Goal: Information Seeking & Learning: Find specific fact

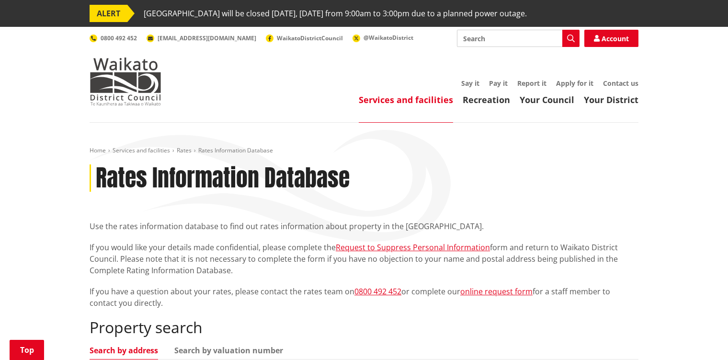
scroll to position [144, 0]
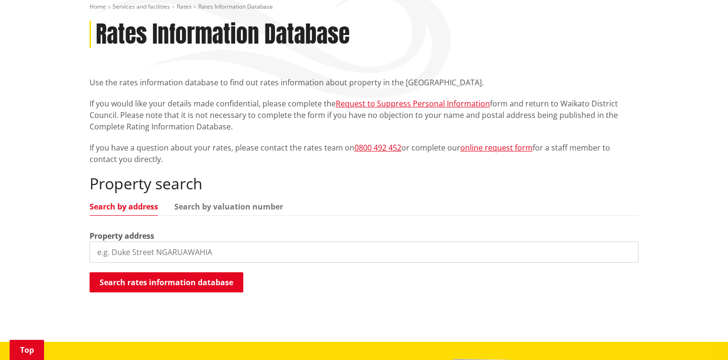
click at [187, 250] on input "search" at bounding box center [364, 251] width 549 height 21
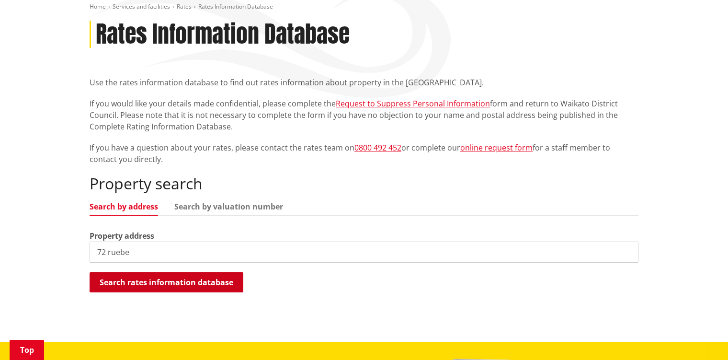
type input "72 ruebe"
click at [196, 286] on button "Search rates information database" at bounding box center [167, 282] width 154 height 20
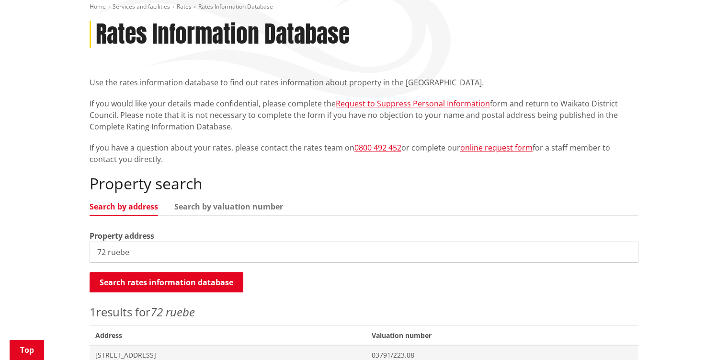
scroll to position [335, 0]
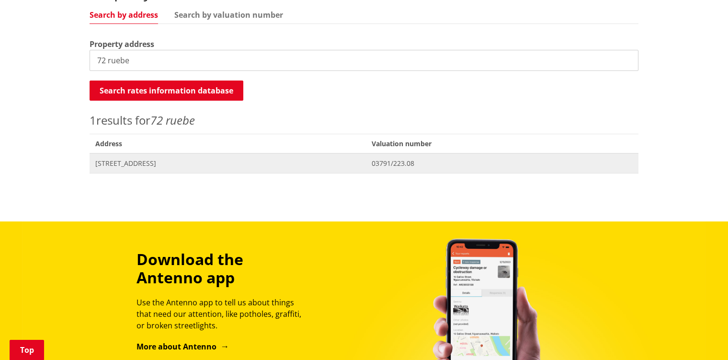
click at [182, 164] on span "[STREET_ADDRESS]" at bounding box center [227, 163] width 265 height 10
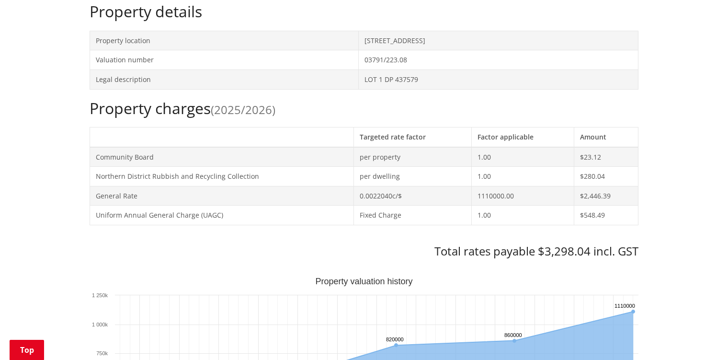
scroll to position [155, 0]
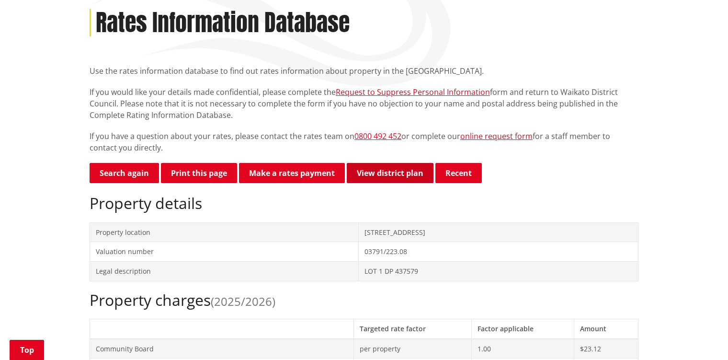
click at [397, 173] on link "View district plan" at bounding box center [390, 173] width 87 height 20
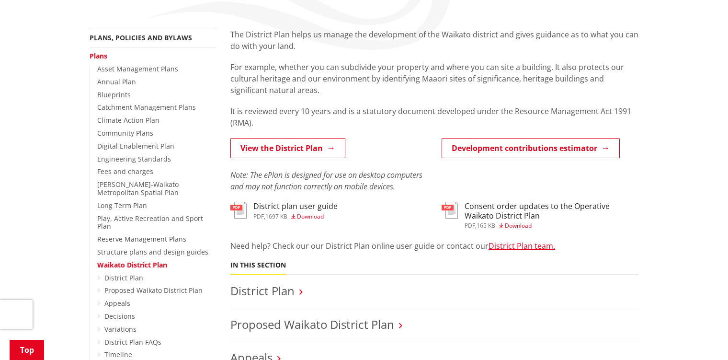
scroll to position [287, 0]
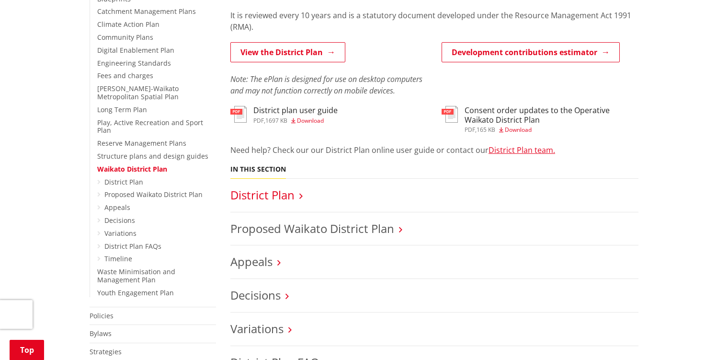
click at [288, 194] on link "District Plan" at bounding box center [262, 195] width 64 height 16
